Goal: Task Accomplishment & Management: Manage account settings

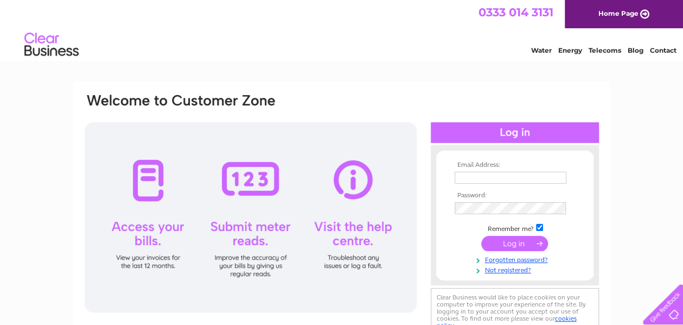
type input "[EMAIL_ADDRESS][DOMAIN_NAME]"
click at [511, 242] on input "submit" at bounding box center [515, 243] width 67 height 15
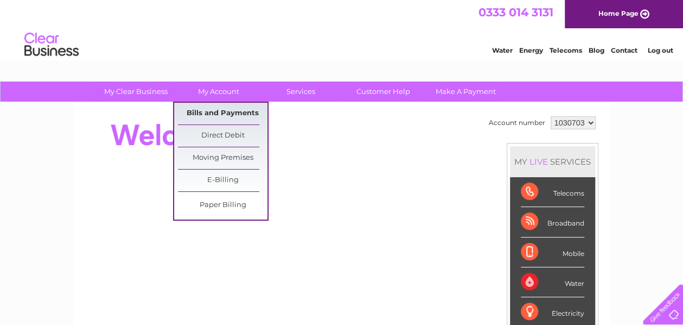
click at [217, 113] on link "Bills and Payments" at bounding box center [223, 114] width 90 height 22
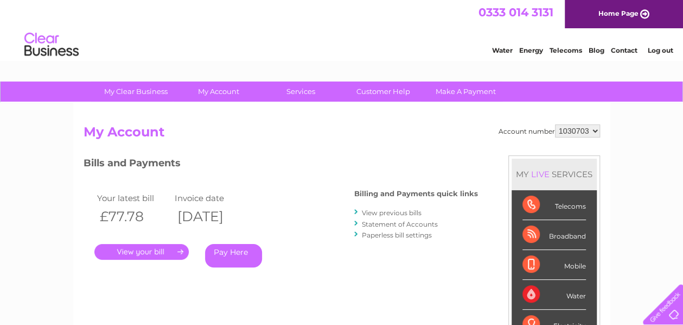
click at [164, 251] on link "." at bounding box center [141, 252] width 94 height 16
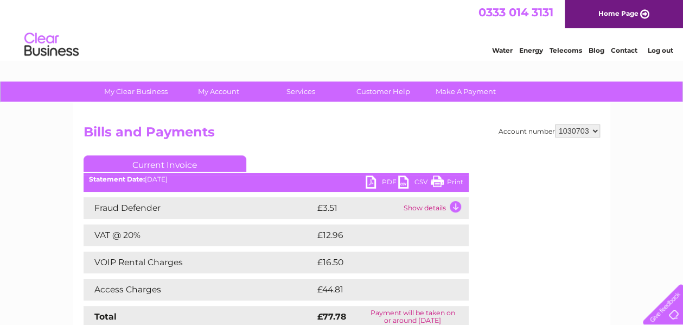
click at [371, 180] on link "PDF" at bounding box center [382, 183] width 33 height 16
click at [658, 48] on link "Log out" at bounding box center [661, 50] width 26 height 8
